Goal: Transaction & Acquisition: Purchase product/service

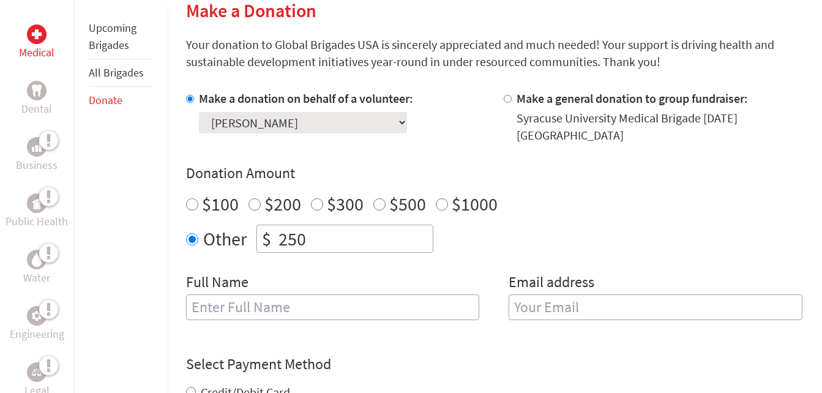
scroll to position [306, 0]
click at [345, 309] on input "text" at bounding box center [333, 307] width 294 height 26
type input "[PERSON_NAME]"
click at [553, 311] on input "email" at bounding box center [656, 307] width 294 height 26
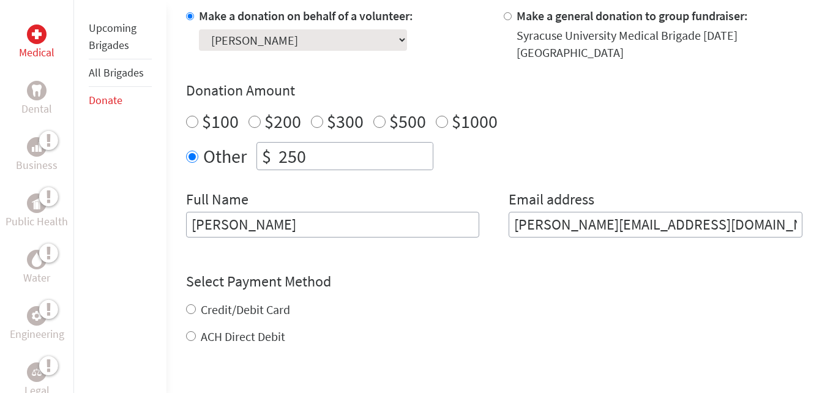
scroll to position [551, 0]
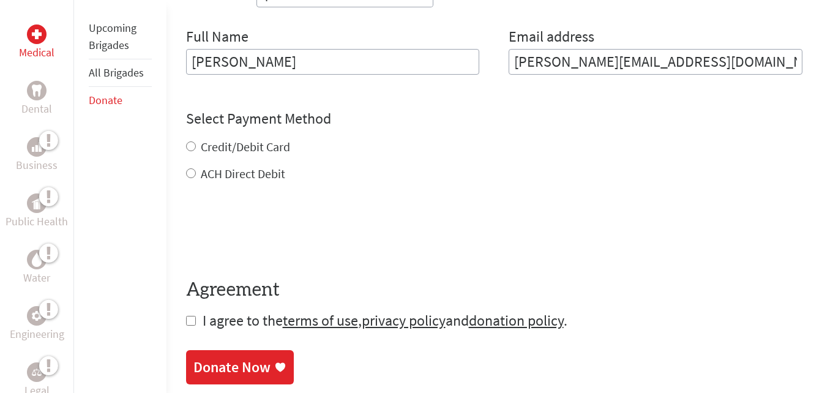
type input "[PERSON_NAME][EMAIL_ADDRESS][DOMAIN_NAME]"
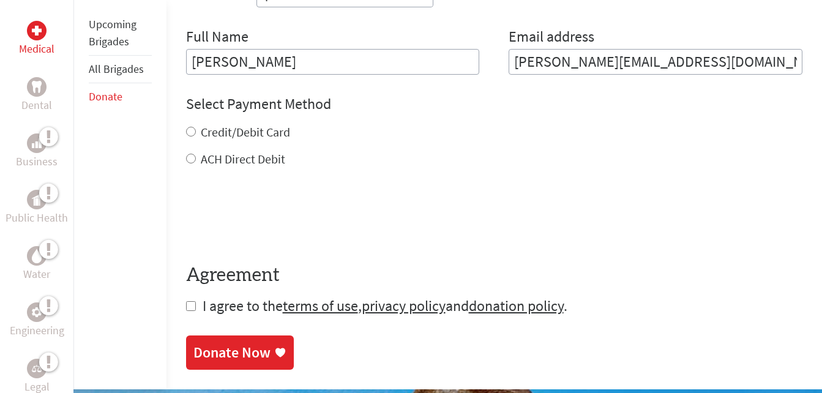
click at [189, 150] on div "Credit/Debit Card ACH Direct Debit" at bounding box center [494, 146] width 617 height 44
click at [192, 133] on input "Credit/Debit Card" at bounding box center [191, 132] width 10 height 10
radio input "true"
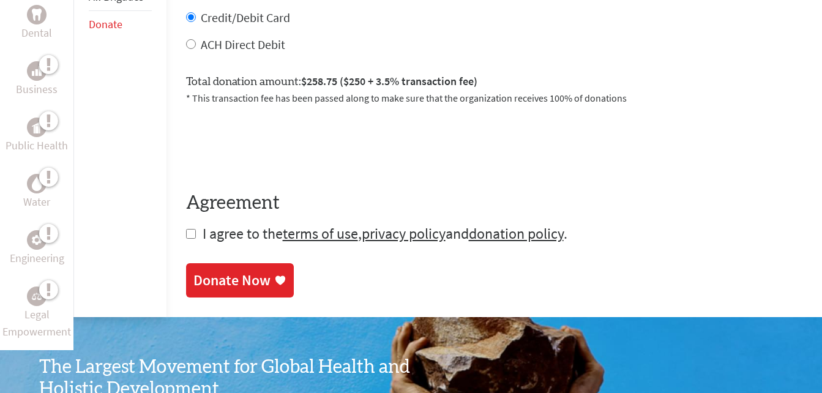
scroll to position [674, 0]
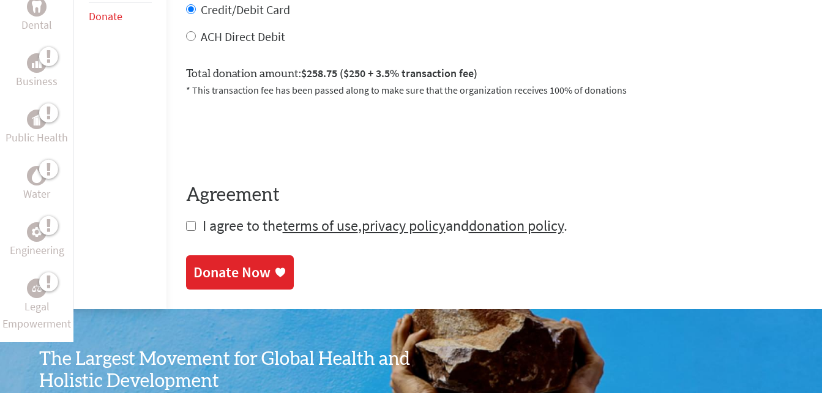
click at [188, 225] on input "checkbox" at bounding box center [191, 226] width 10 height 10
checkbox input "true"
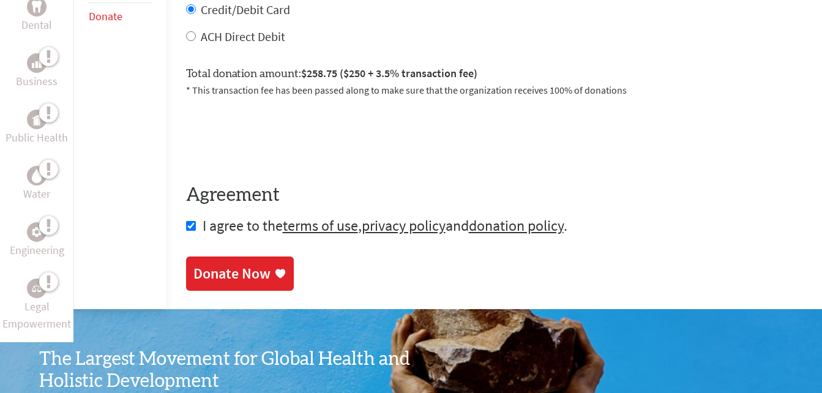
click at [248, 269] on div "Donate Now" at bounding box center [231, 274] width 77 height 20
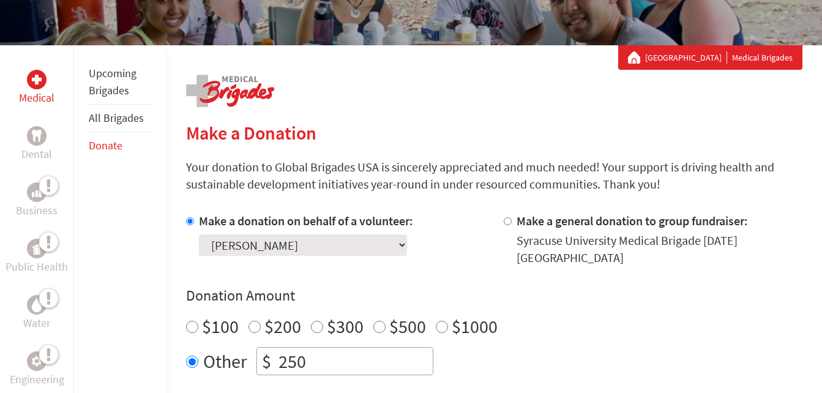
scroll to position [184, 0]
